Goal: Task Accomplishment & Management: Manage account settings

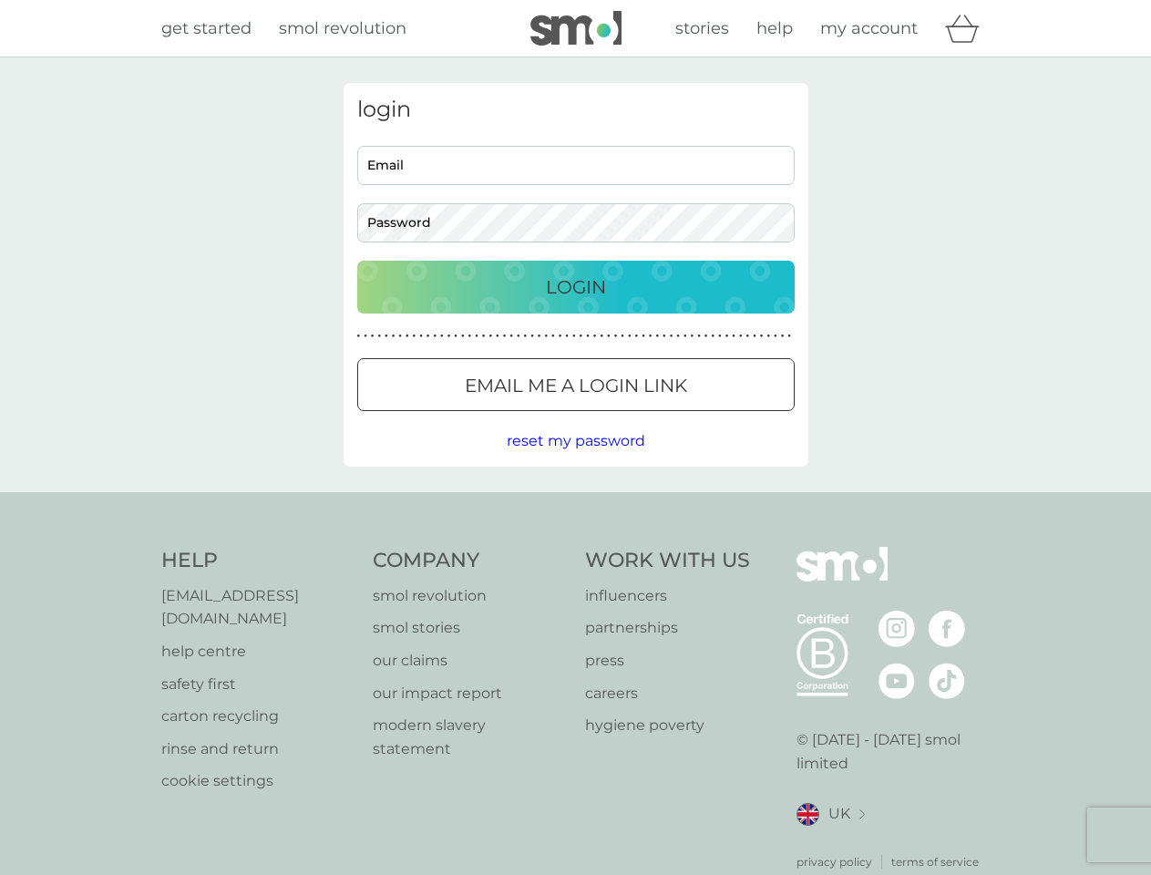
click at [968, 28] on icon "basket" at bounding box center [962, 29] width 35 height 28
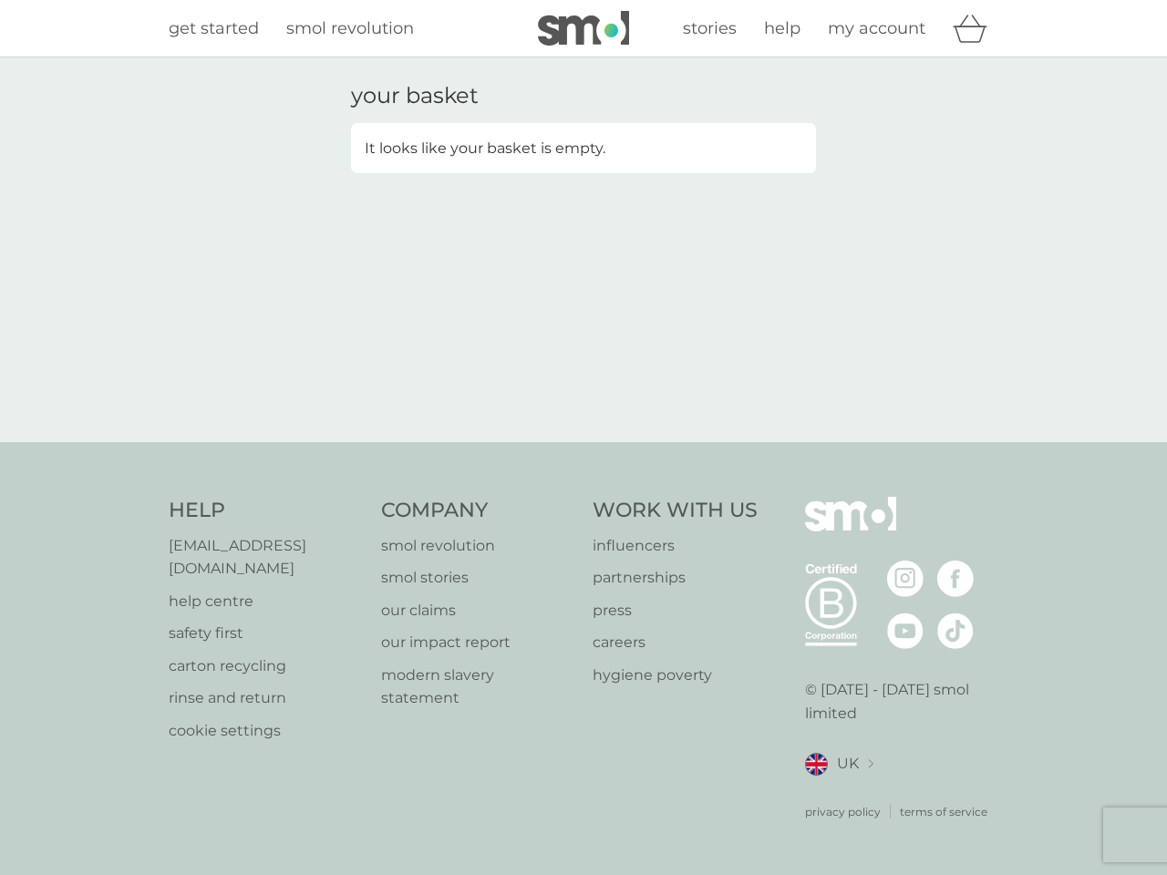
click at [576, 385] on div "your basket It looks like your basket is empty." at bounding box center [583, 250] width 492 height 334
click at [575, 441] on div "your basket It looks like your basket is empty." at bounding box center [583, 249] width 1167 height 385
click at [831, 791] on div "privacy policy terms of service" at bounding box center [902, 798] width 194 height 45
